Goal: Complete application form

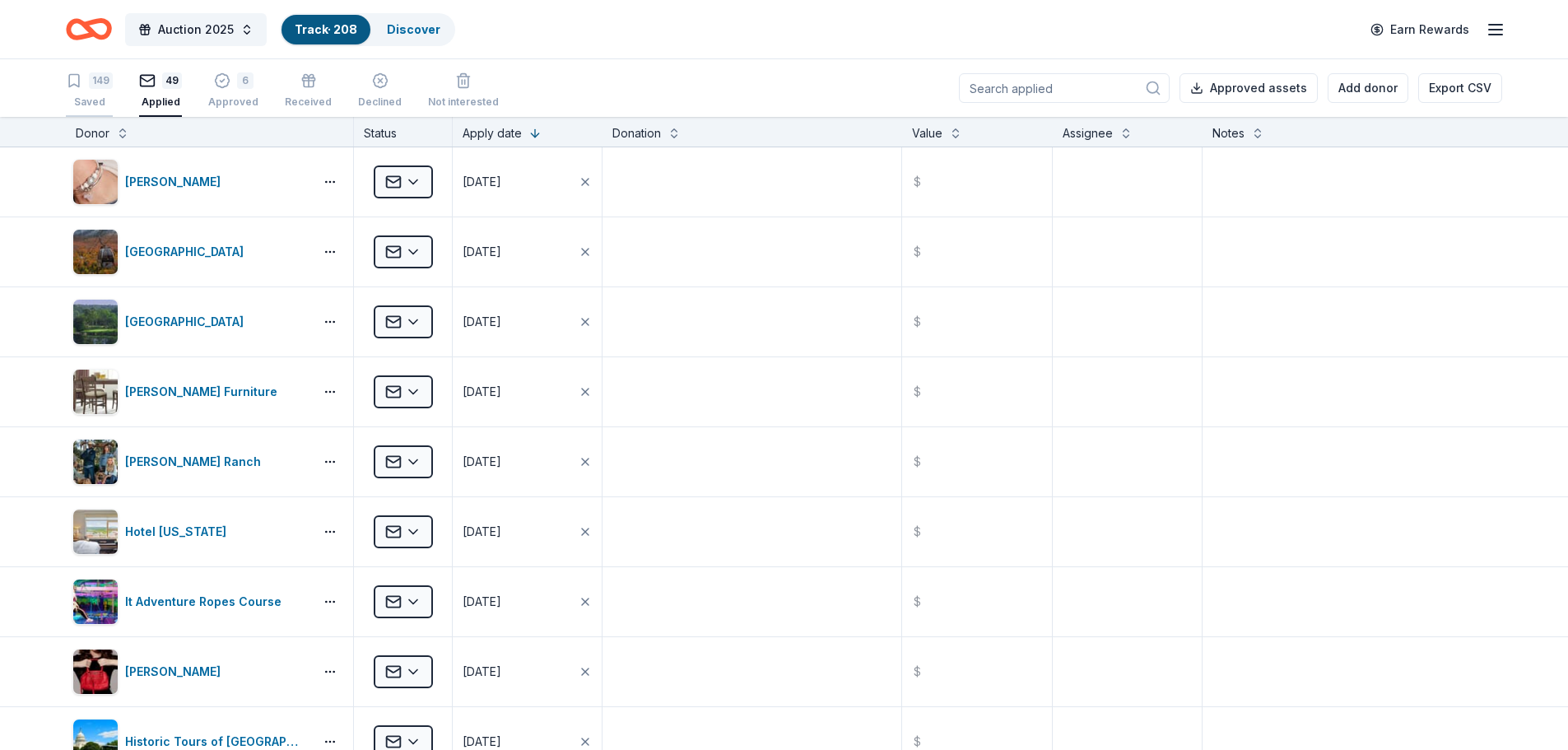
click at [97, 88] on div "149" at bounding box center [101, 80] width 24 height 16
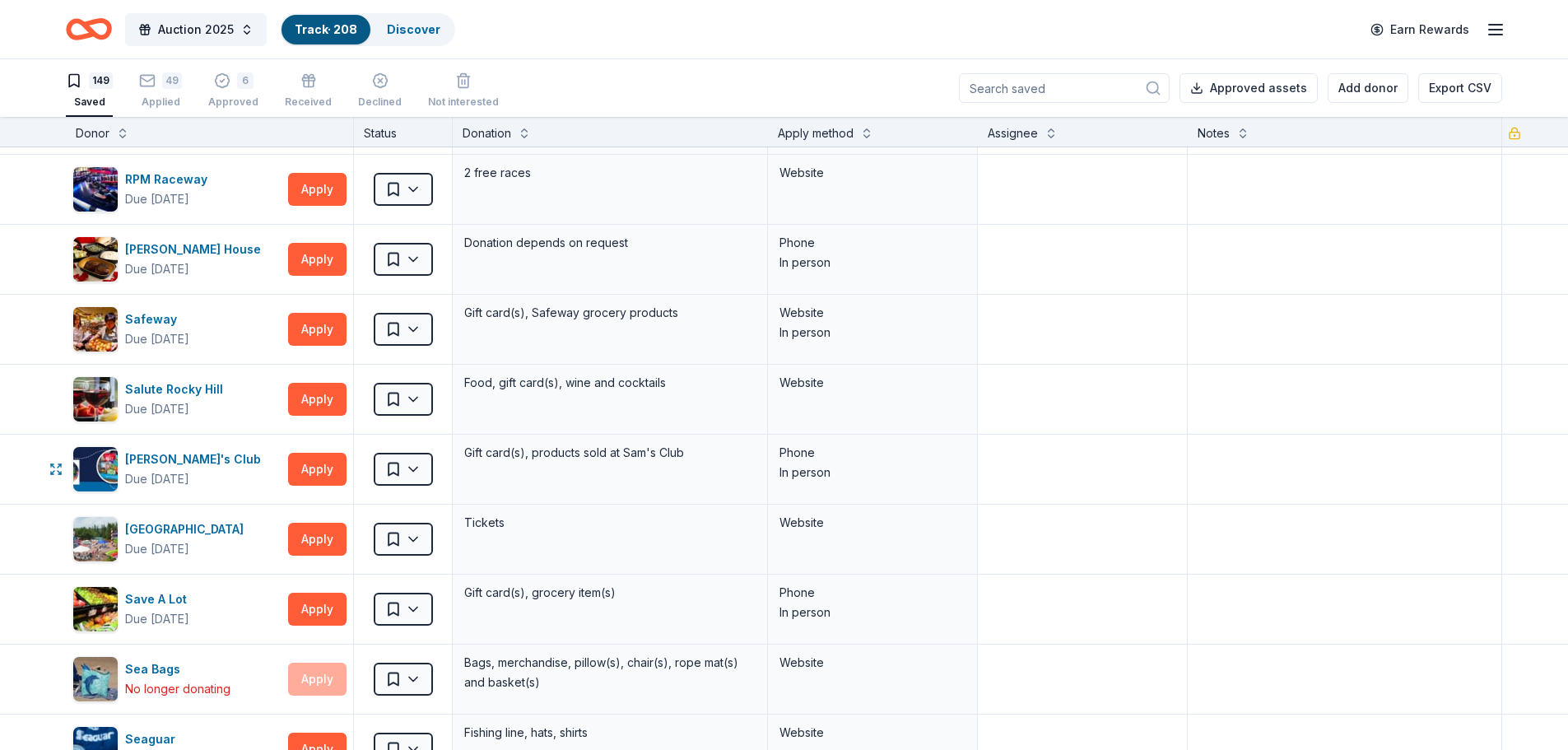
scroll to position [6505, 0]
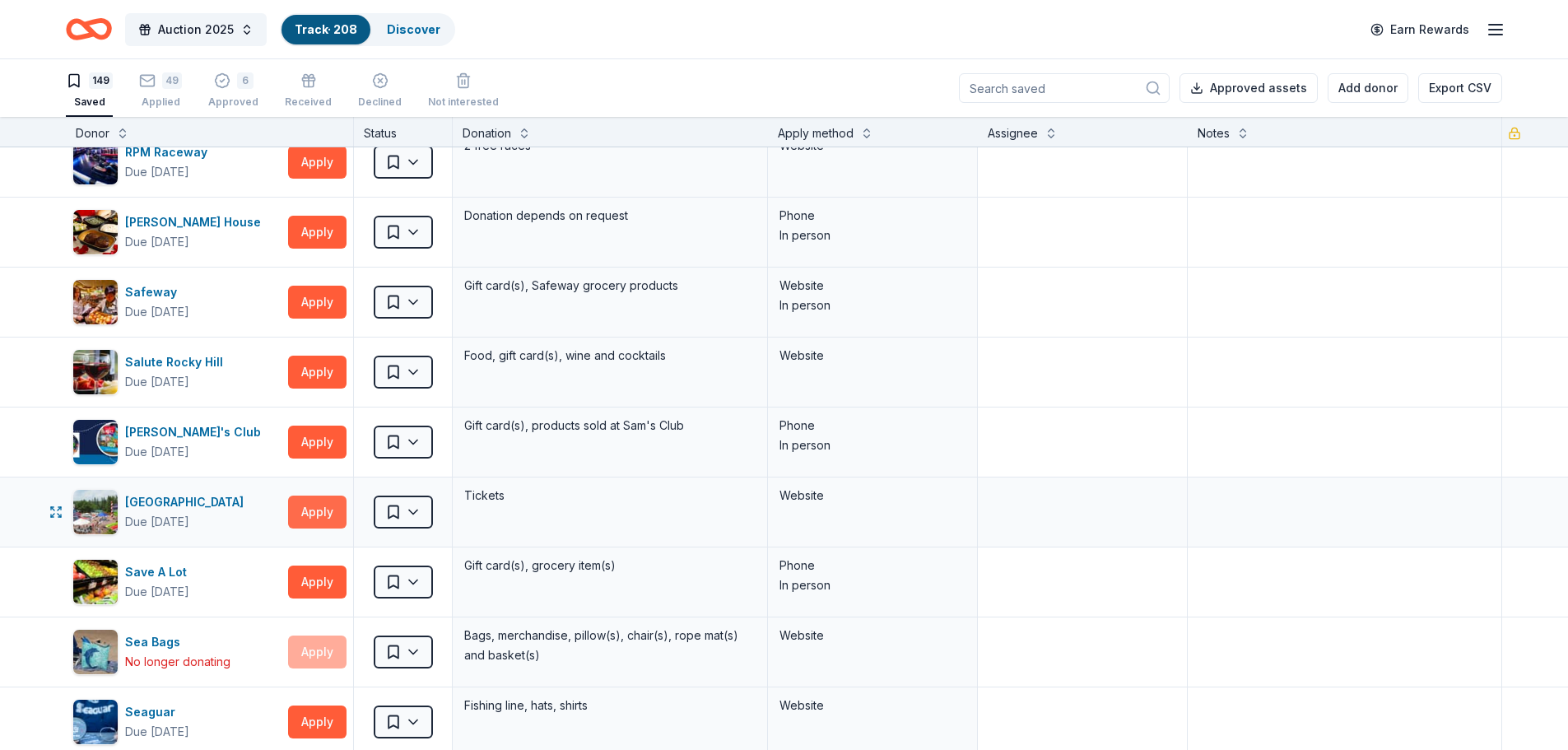
click at [331, 504] on button "Apply" at bounding box center [317, 513] width 58 height 33
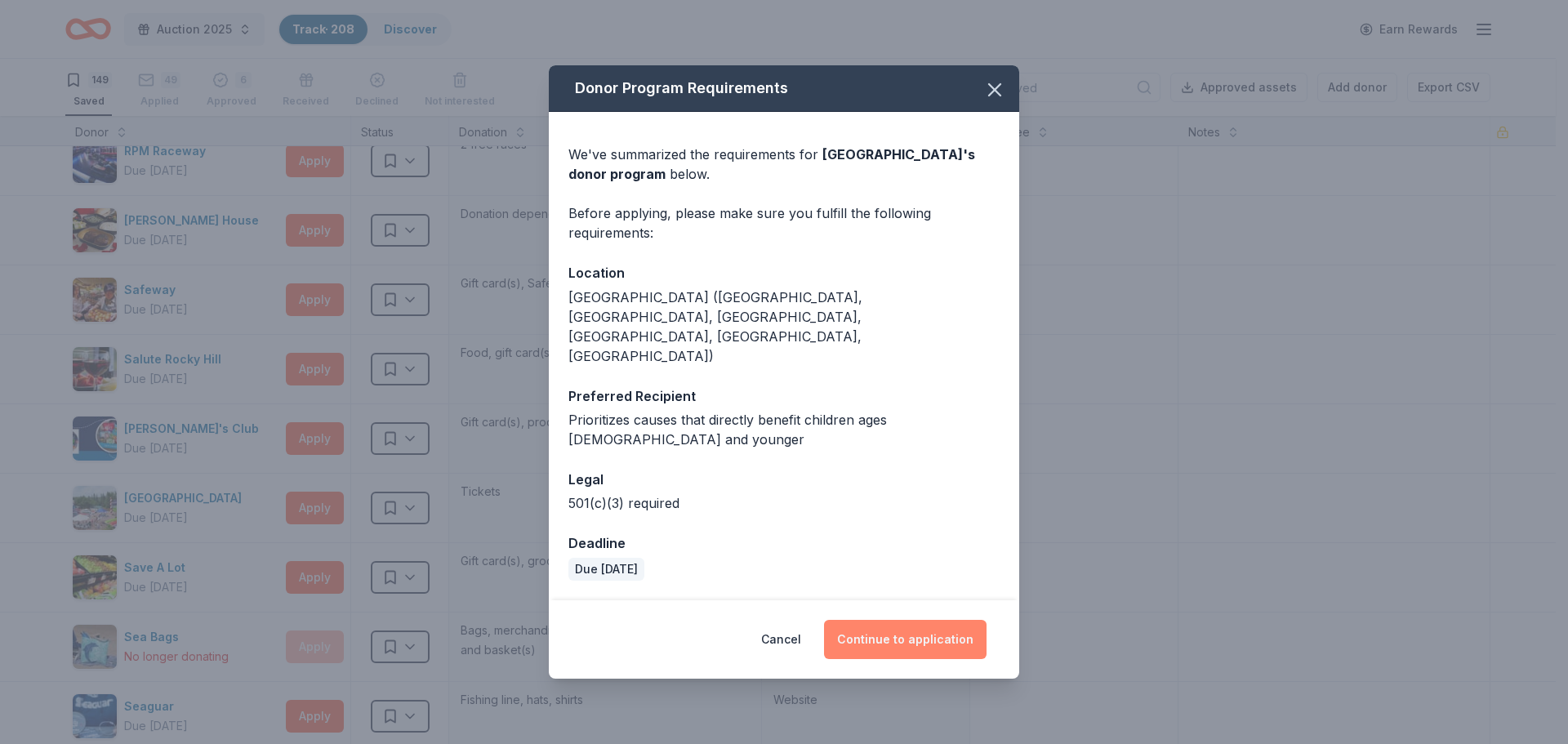
click at [887, 620] on button "Continue to application" at bounding box center [904, 639] width 162 height 39
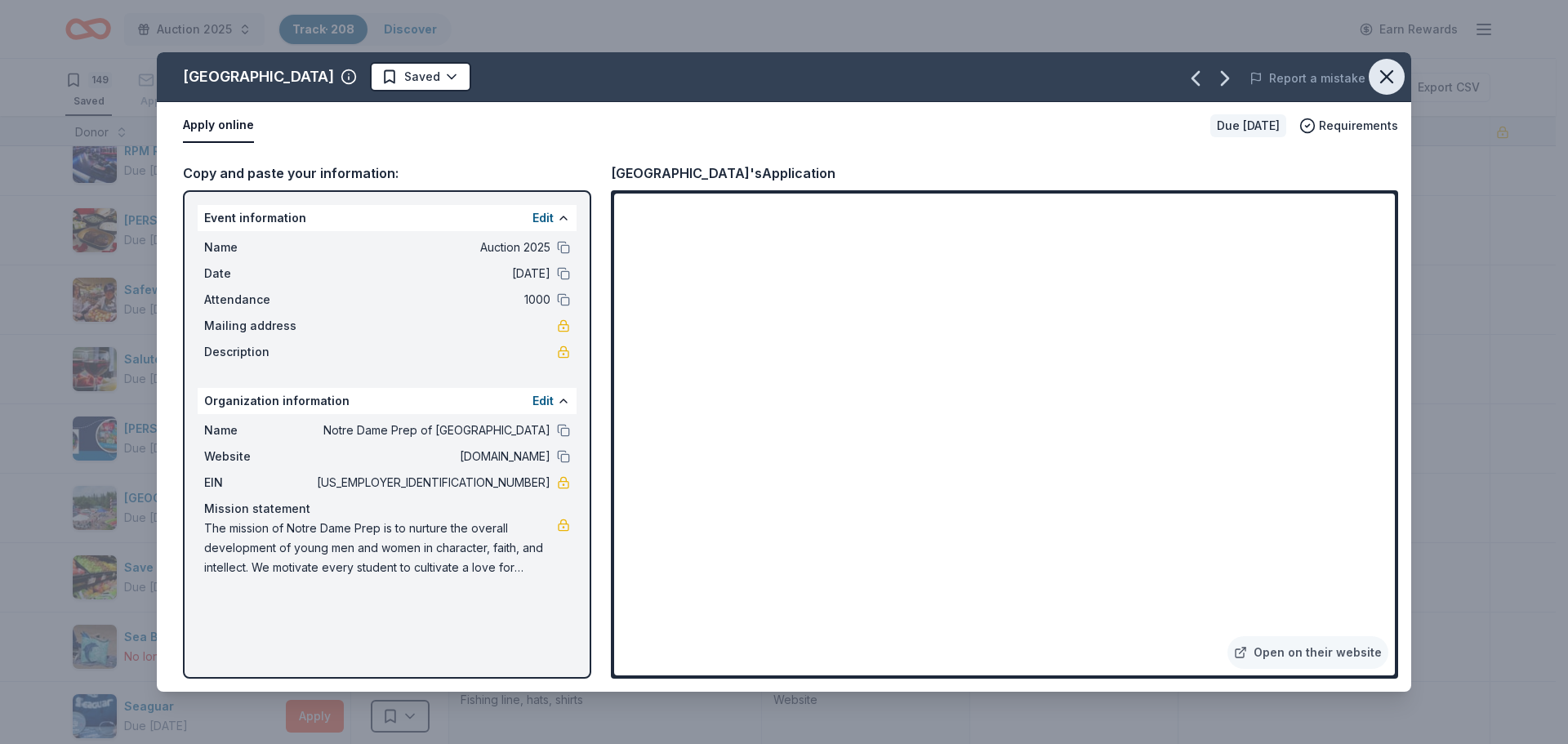
click at [1385, 69] on icon "button" at bounding box center [1386, 77] width 23 height 23
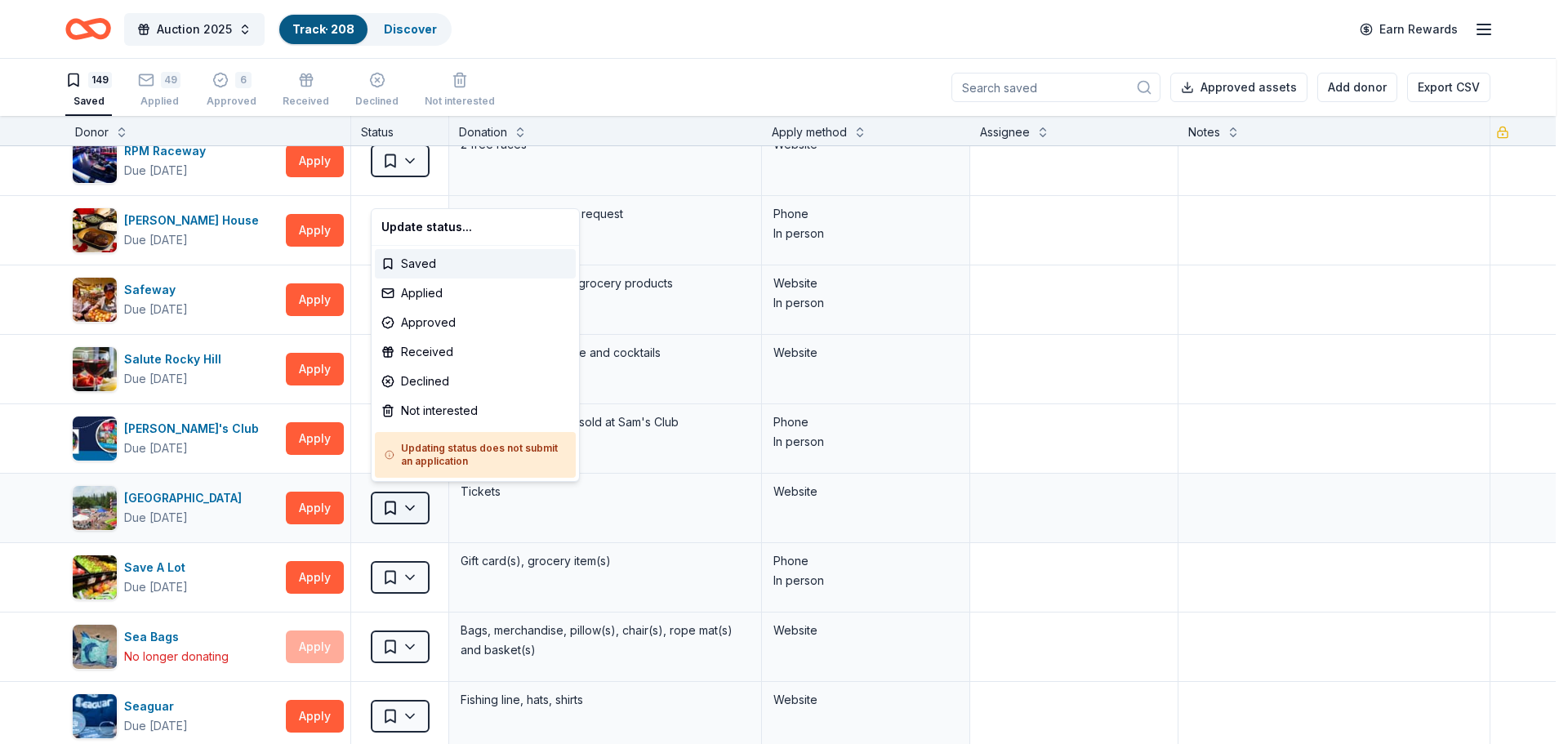
click at [408, 502] on html "Auction 2025 Track · 208 Discover Earn Rewards 149 Saved 49 Applied 6 Approved …" at bounding box center [784, 372] width 1568 height 744
click at [440, 416] on div "Not interested" at bounding box center [475, 410] width 201 height 30
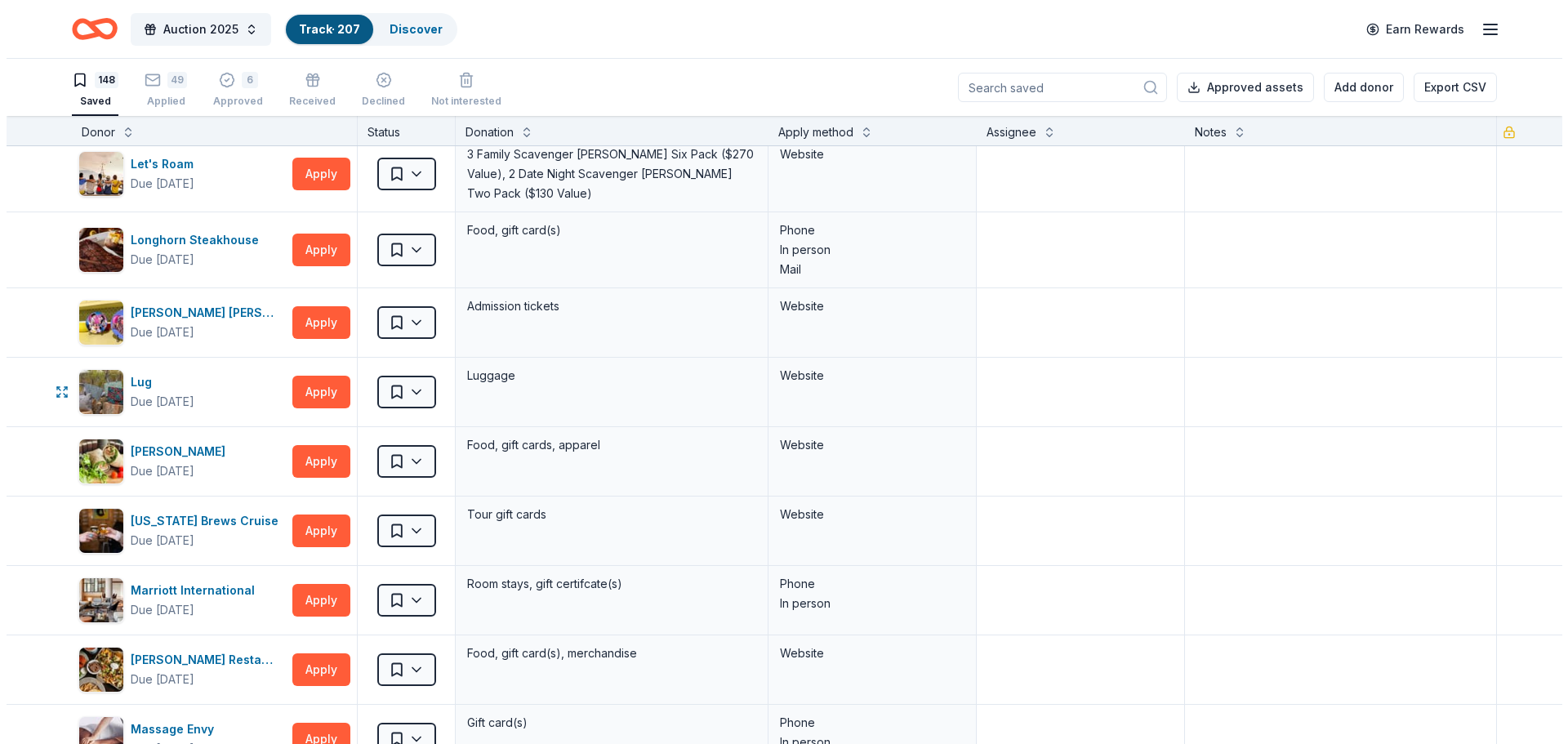
scroll to position [1878, 0]
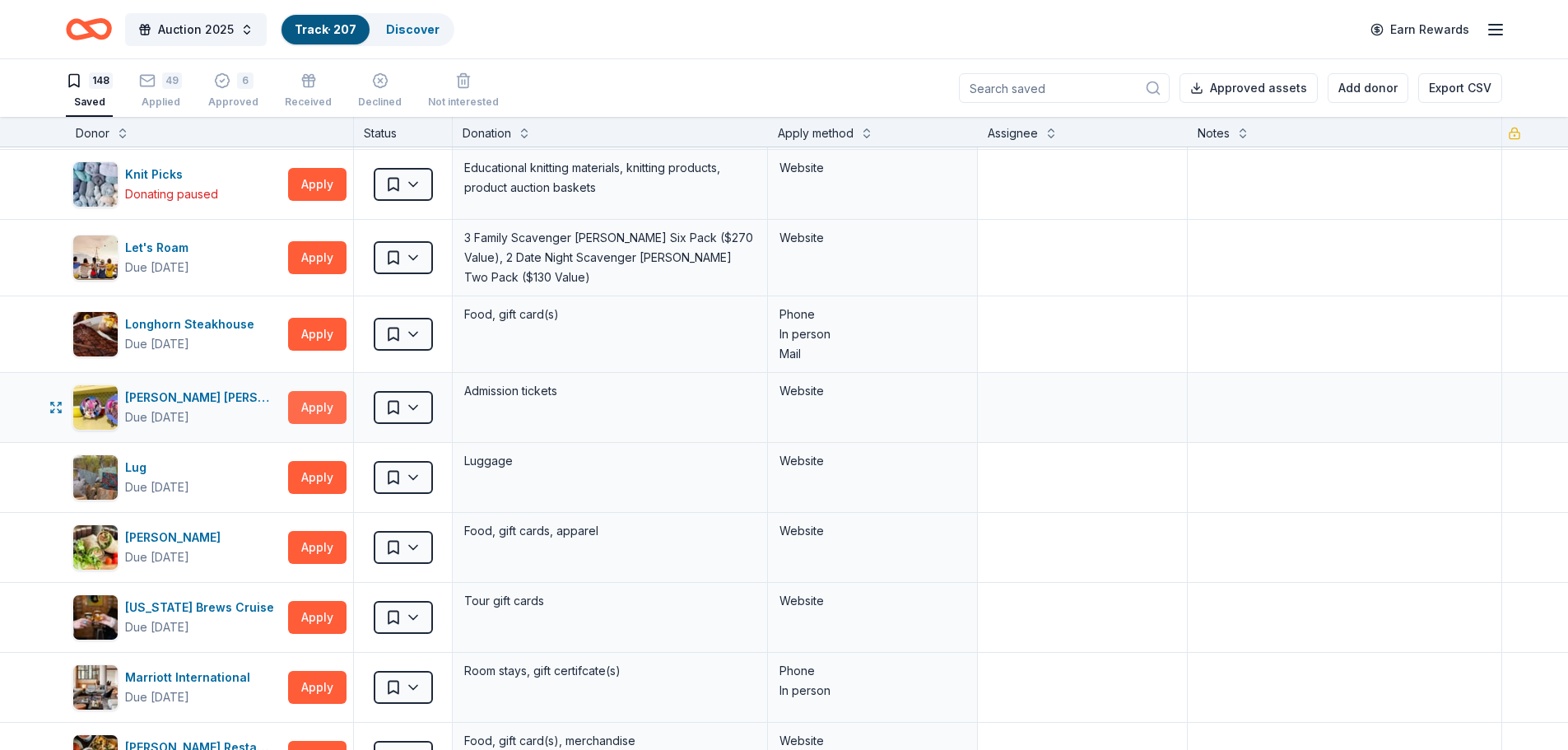
click at [328, 396] on button "Apply" at bounding box center [317, 408] width 58 height 33
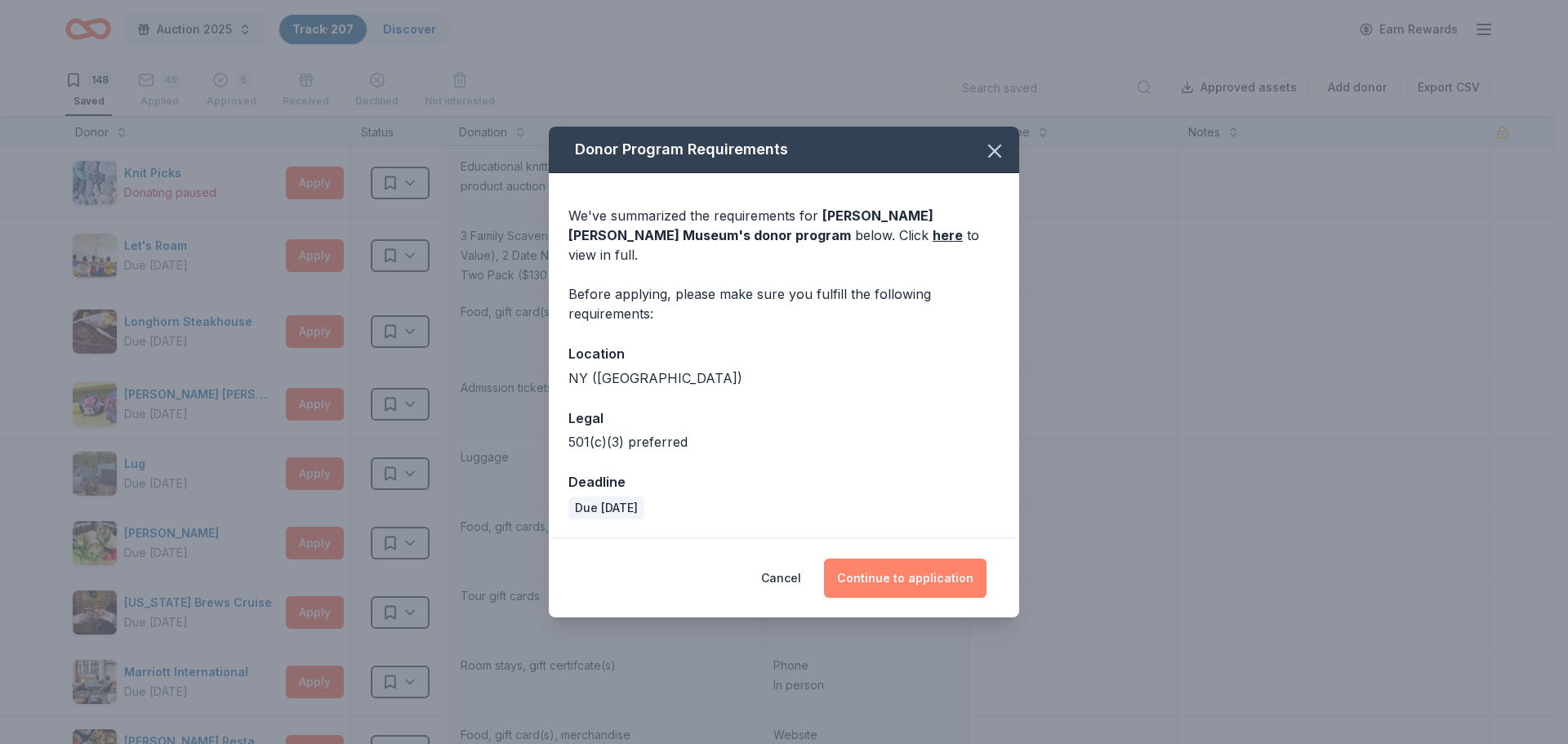
click at [894, 574] on button "Continue to application" at bounding box center [904, 578] width 162 height 39
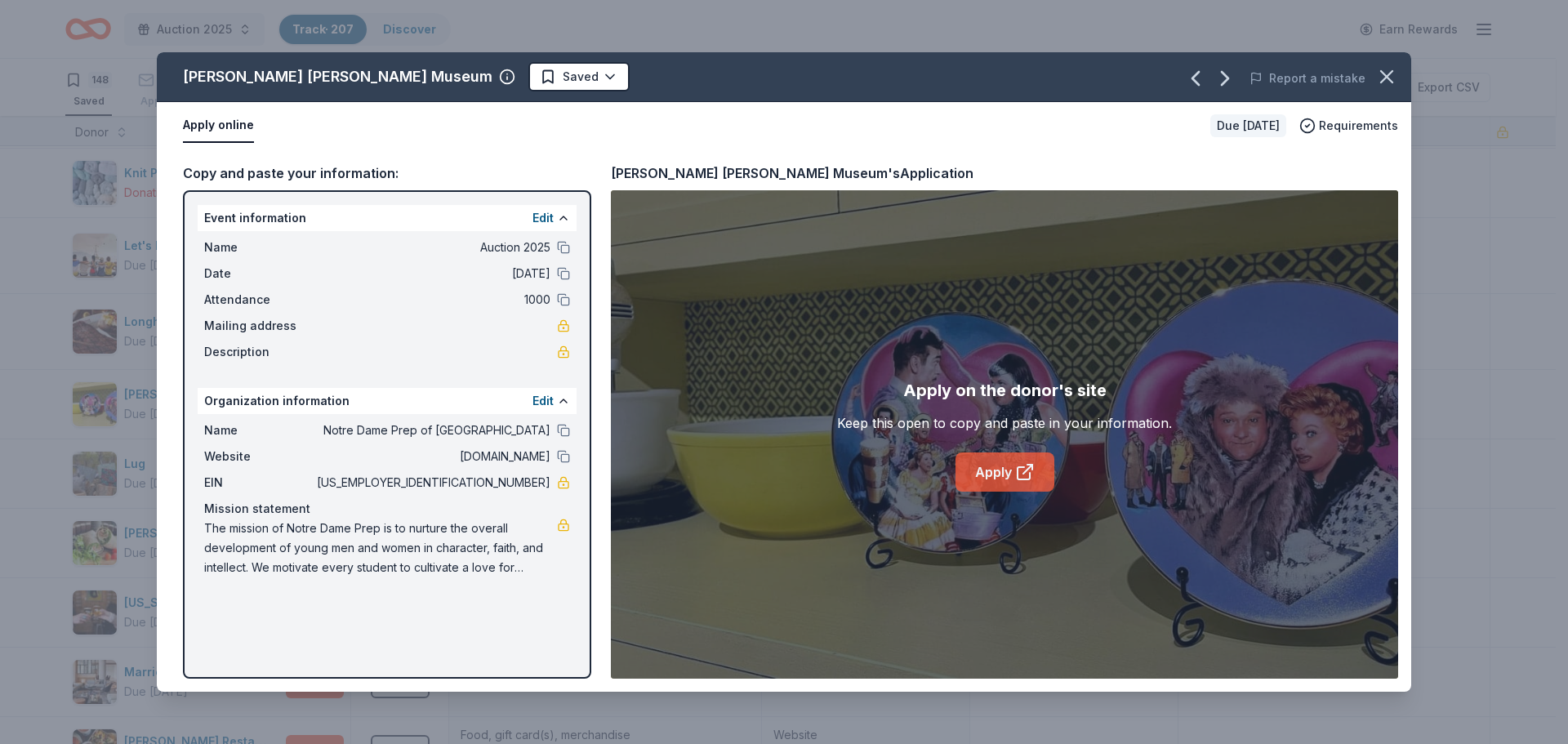
click at [1017, 471] on icon at bounding box center [1023, 473] width 12 height 12
